Goal: Book appointment/travel/reservation

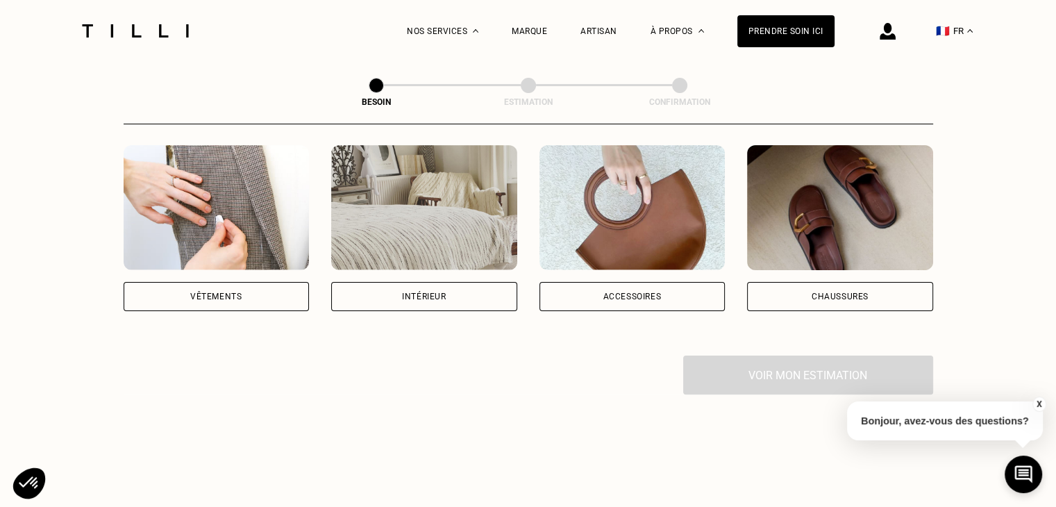
scroll to position [224, 0]
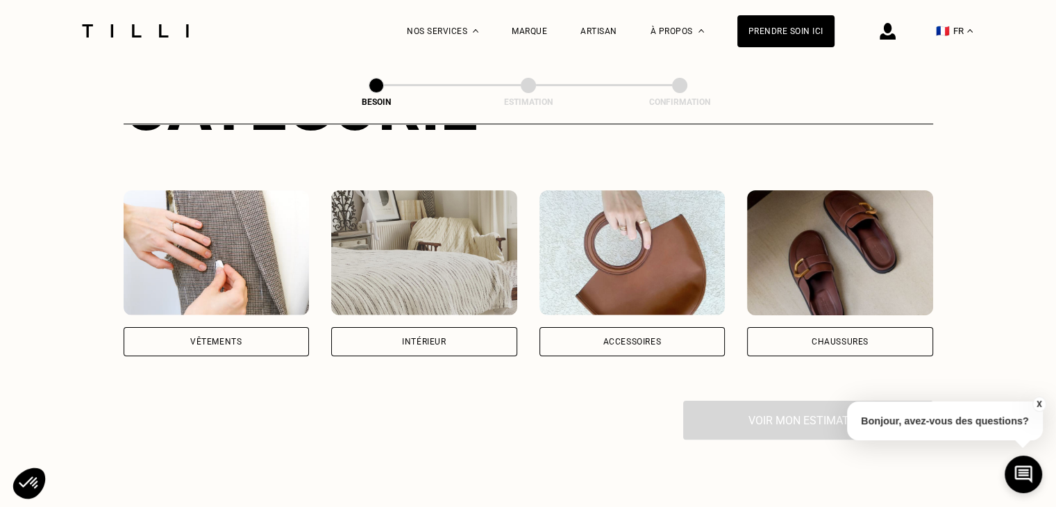
click at [204, 337] on div "Vêtements" at bounding box center [215, 341] width 51 height 8
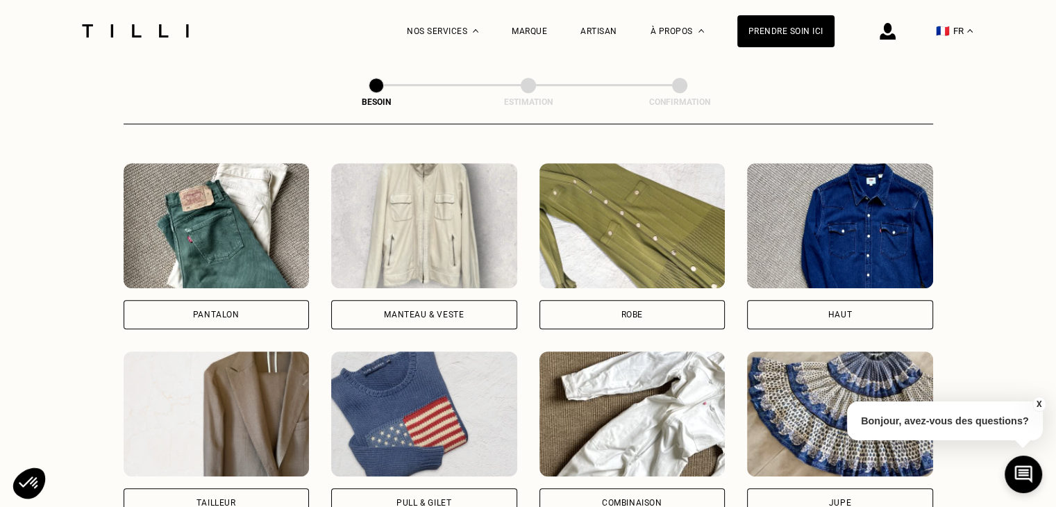
scroll to position [628, 0]
click at [212, 308] on div "Pantalon" at bounding box center [217, 314] width 186 height 29
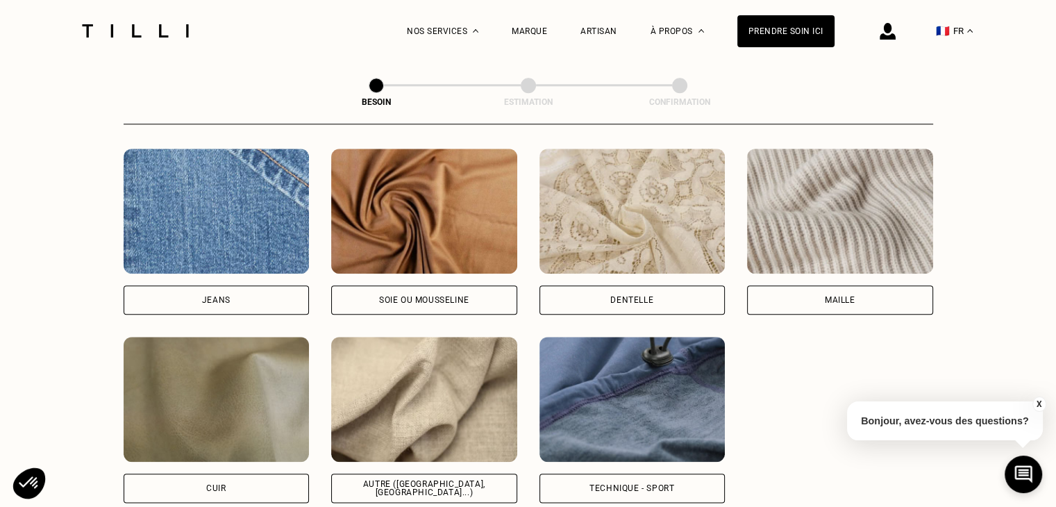
scroll to position [1479, 0]
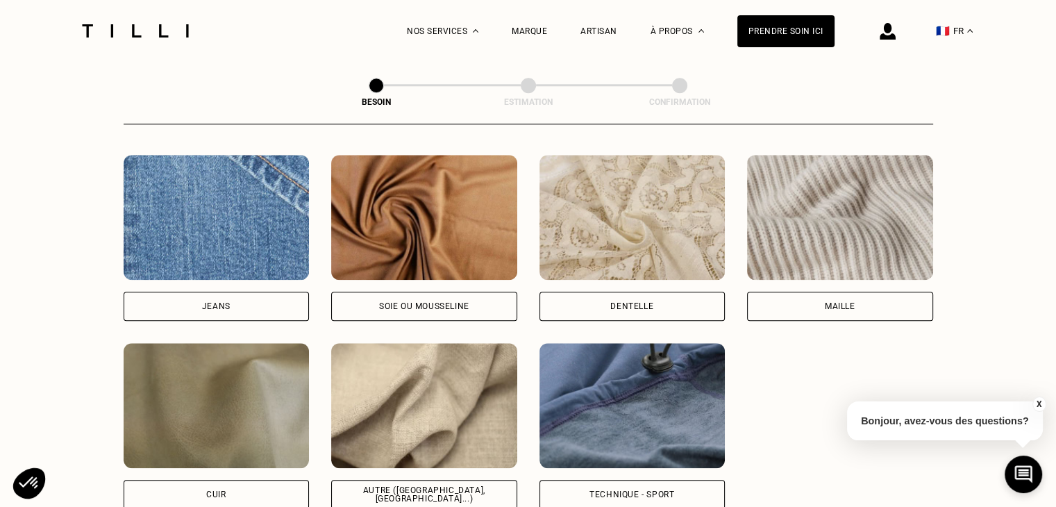
click at [197, 306] on div "Jeans" at bounding box center [217, 306] width 186 height 29
select select "FR"
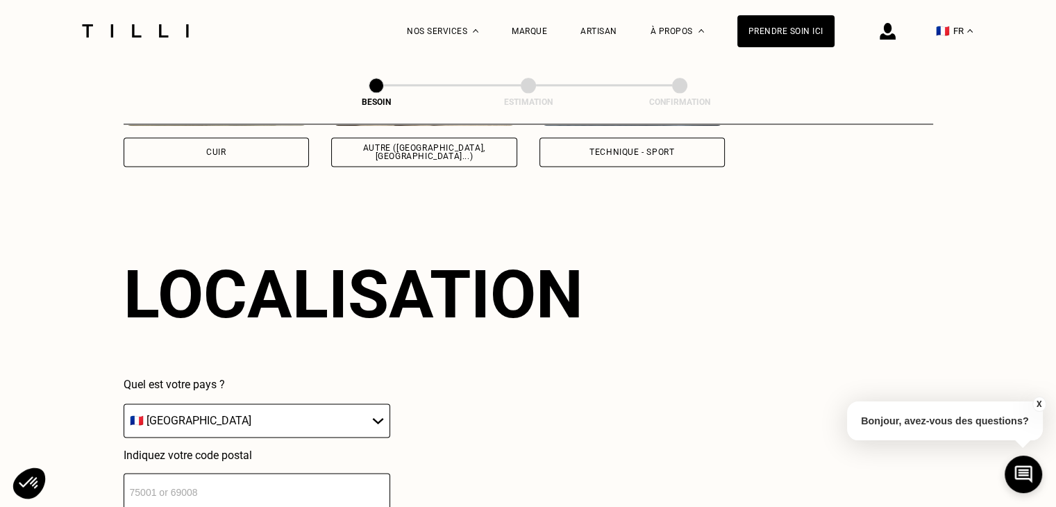
scroll to position [1865, 0]
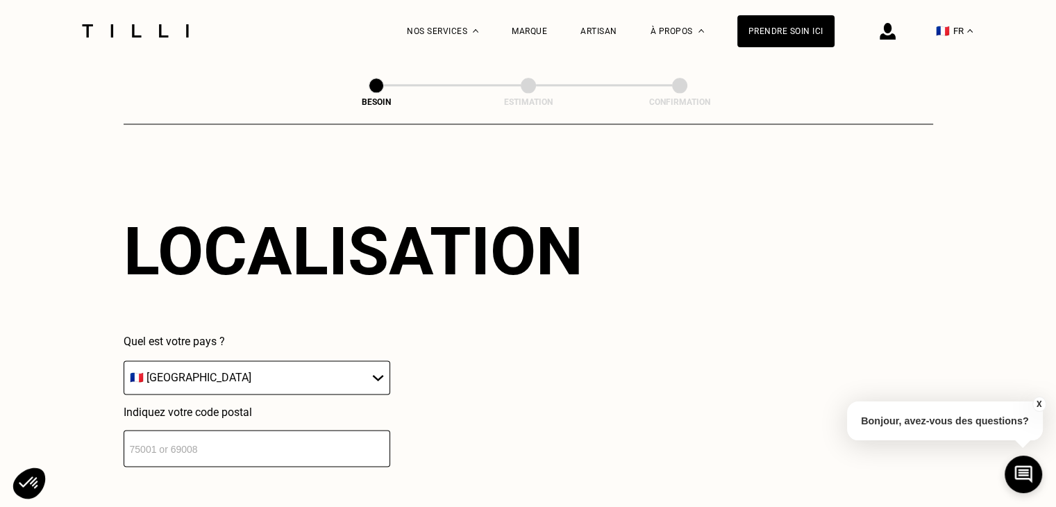
click at [178, 451] on input "number" at bounding box center [257, 448] width 267 height 37
type input "590000"
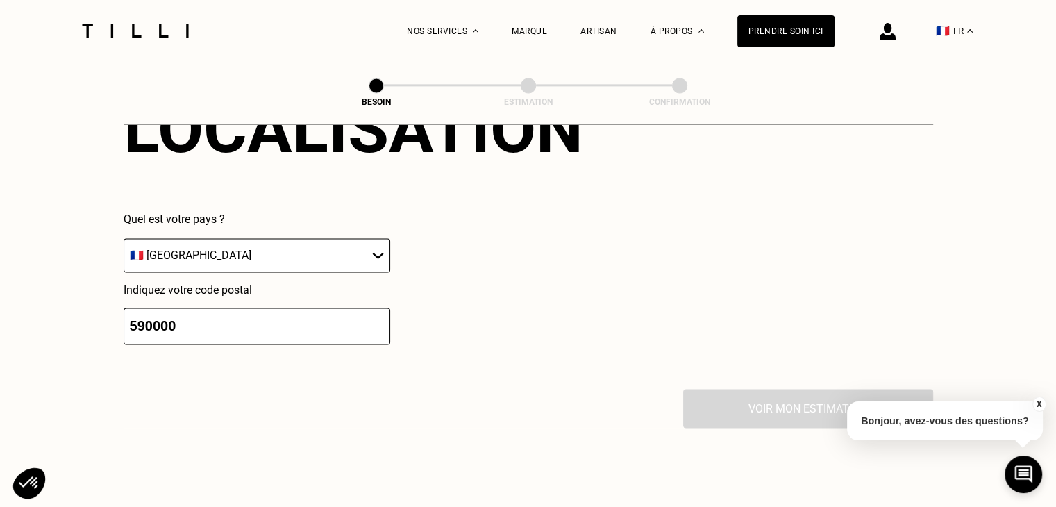
scroll to position [1986, 0]
drag, startPoint x: 231, startPoint y: 320, endPoint x: 113, endPoint y: 304, distance: 119.1
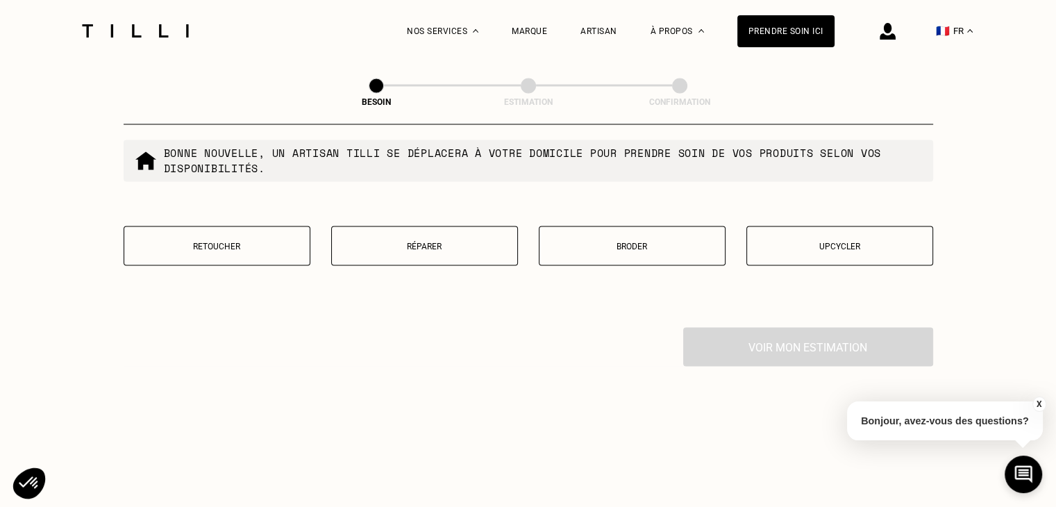
scroll to position [2402, 0]
type input "59000"
click at [425, 242] on p "Réparer" at bounding box center [424, 247] width 171 height 10
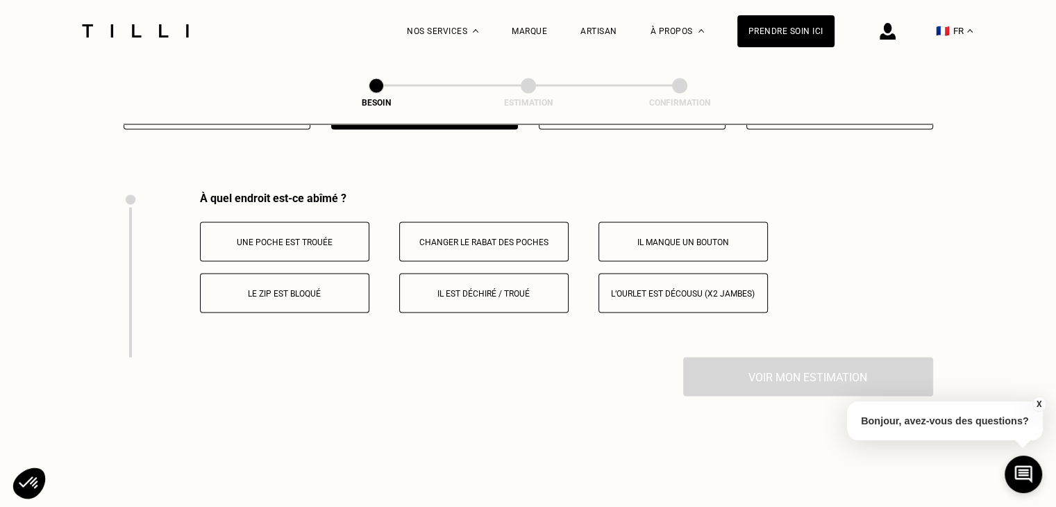
scroll to position [2567, 0]
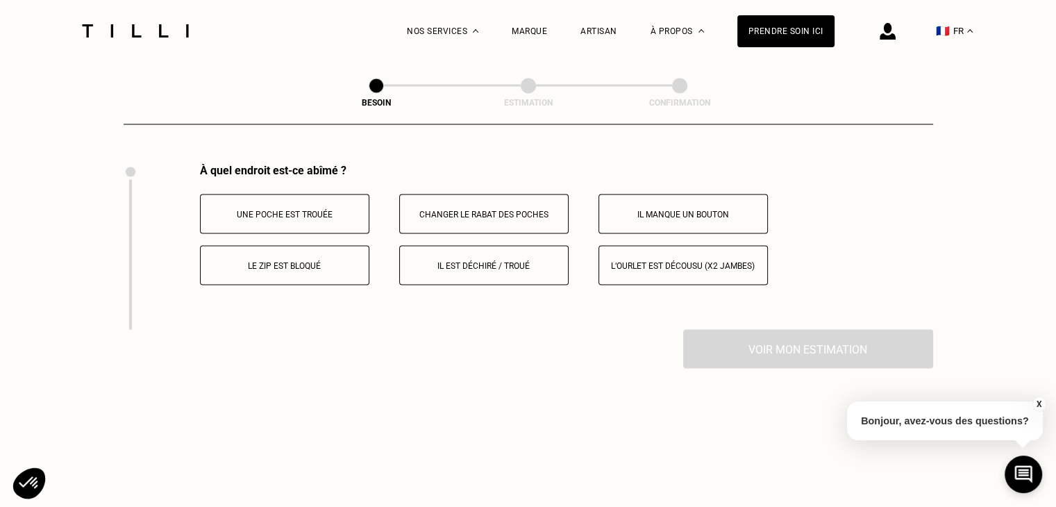
click at [505, 260] on p "Il est déchiré / troué" at bounding box center [484, 265] width 154 height 10
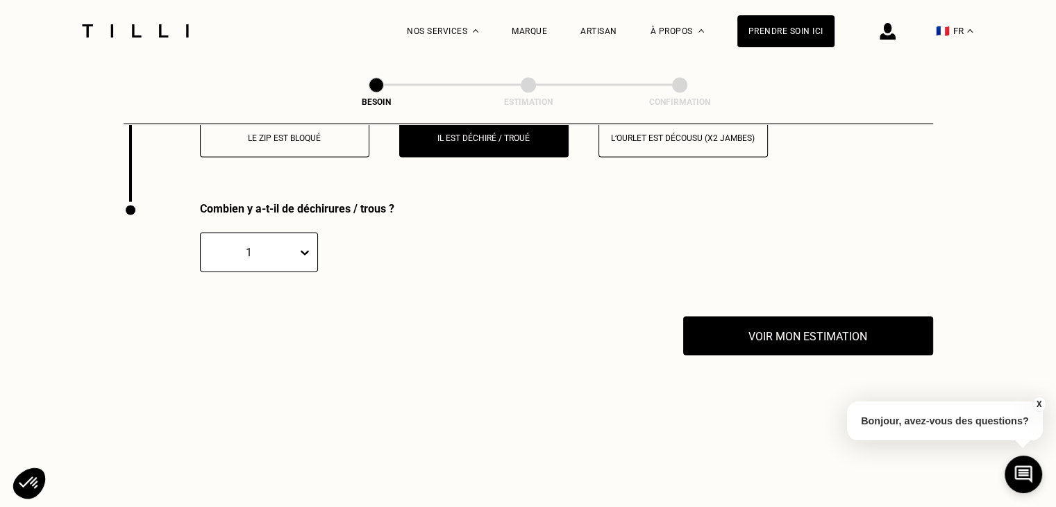
scroll to position [2732, 0]
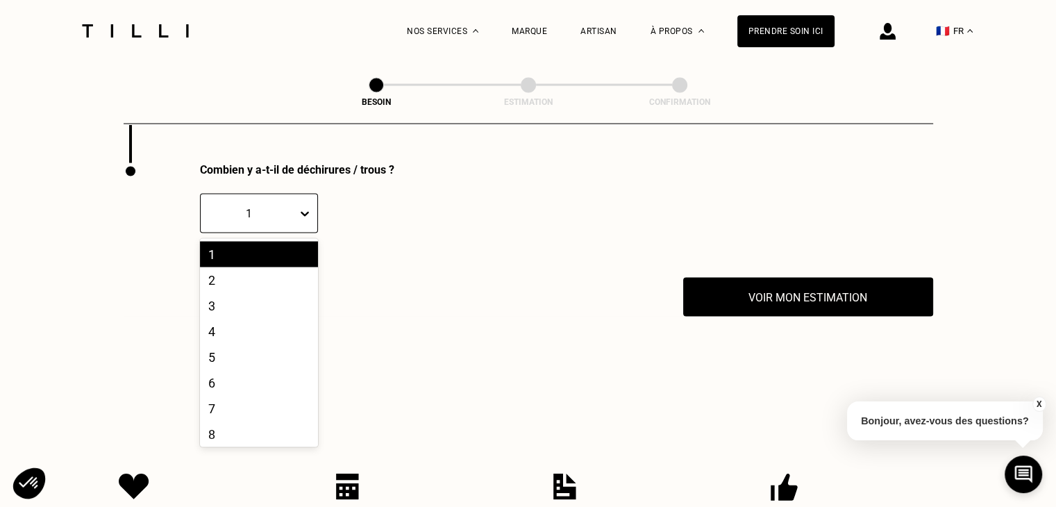
click at [296, 205] on div "1" at bounding box center [249, 213] width 96 height 16
click at [255, 298] on div "3" at bounding box center [259, 306] width 118 height 26
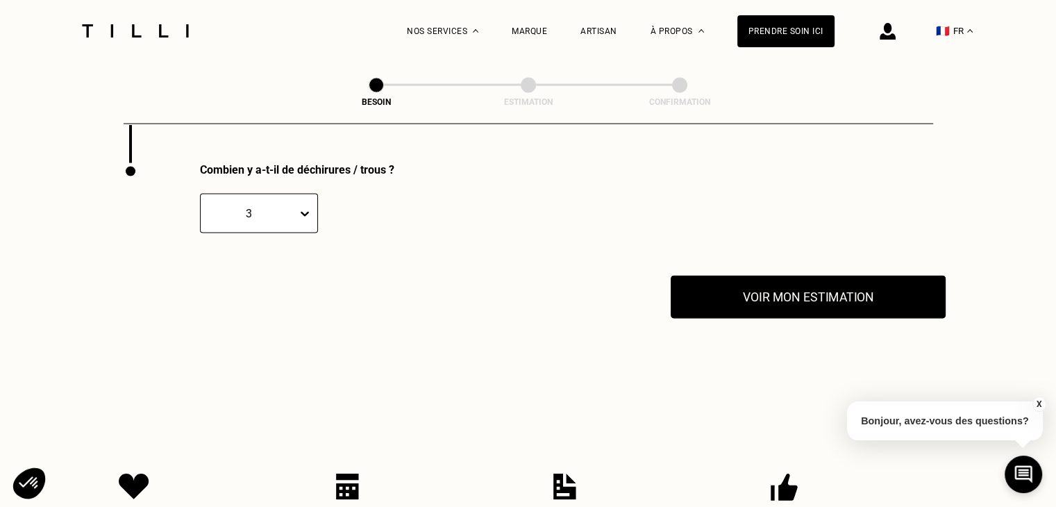
click at [735, 292] on button "Voir mon estimation" at bounding box center [808, 297] width 275 height 43
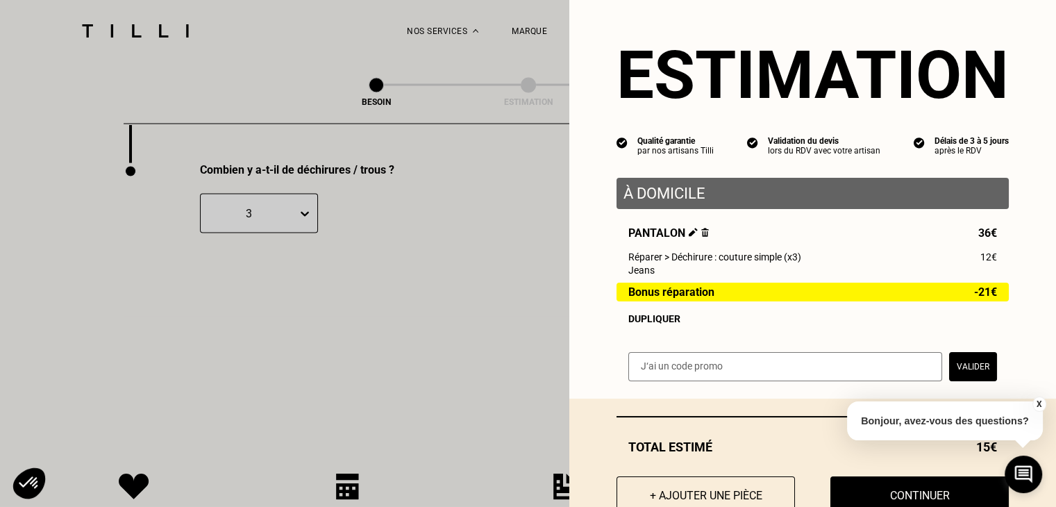
scroll to position [0, 0]
